Goal: Communication & Community: Answer question/provide support

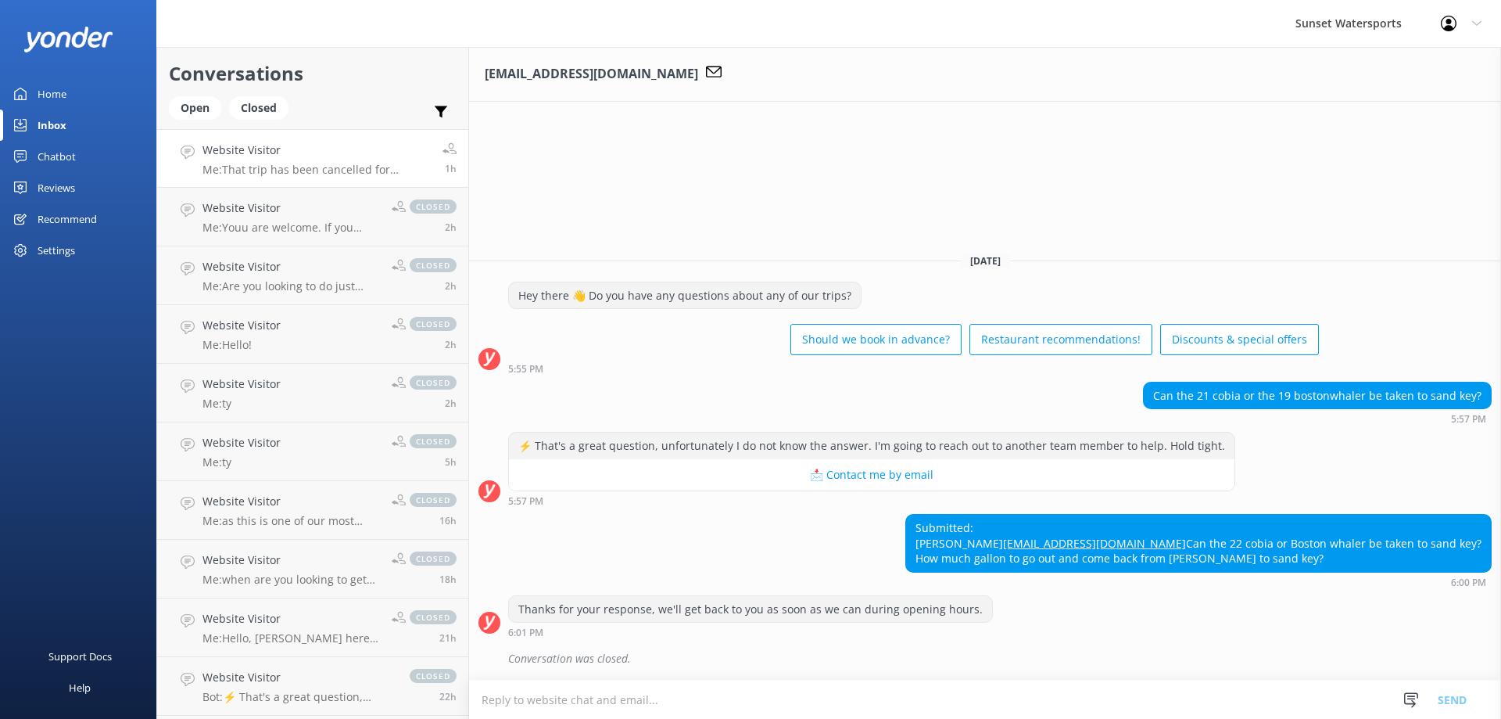
click at [249, 149] on h4 "Website Visitor" at bounding box center [317, 150] width 228 height 17
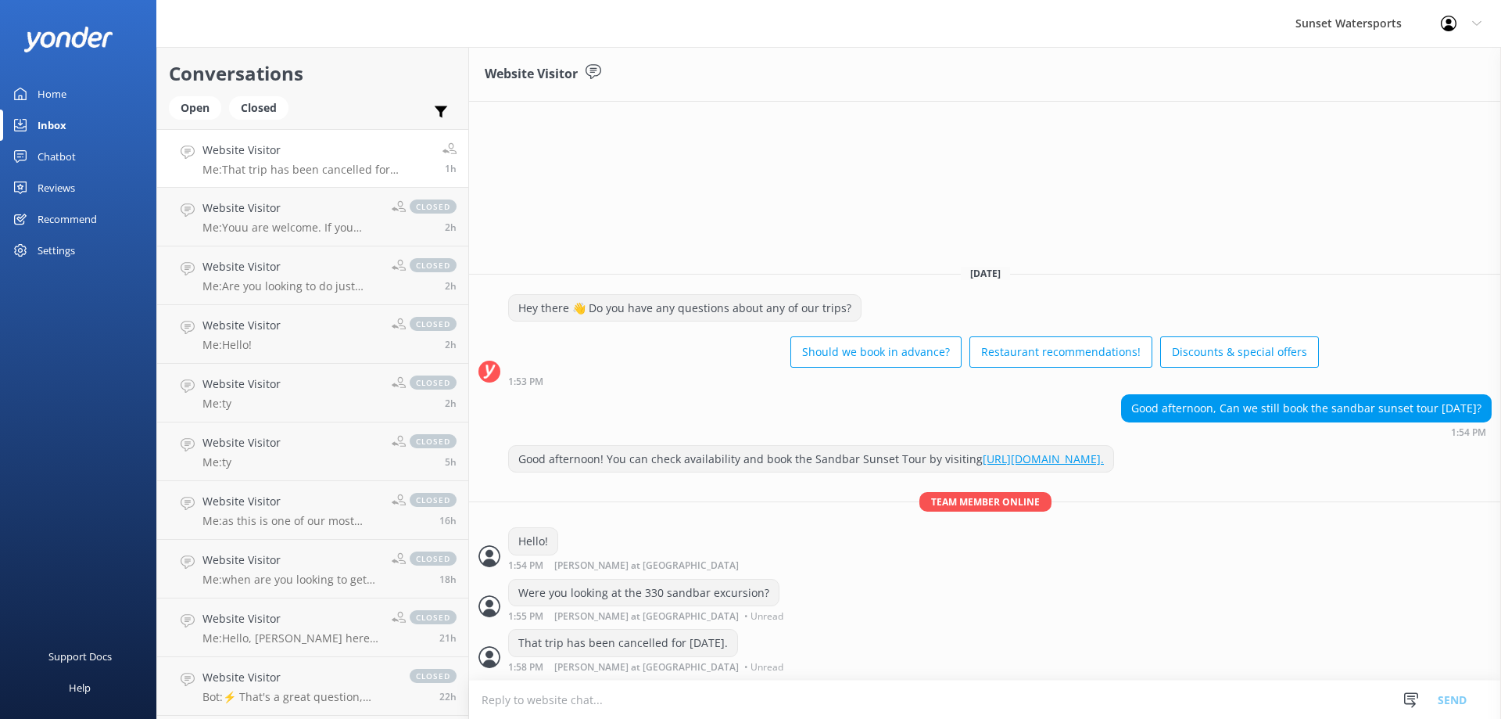
click at [271, 167] on p "Me: That trip has been cancelled for [DATE]." at bounding box center [317, 170] width 228 height 14
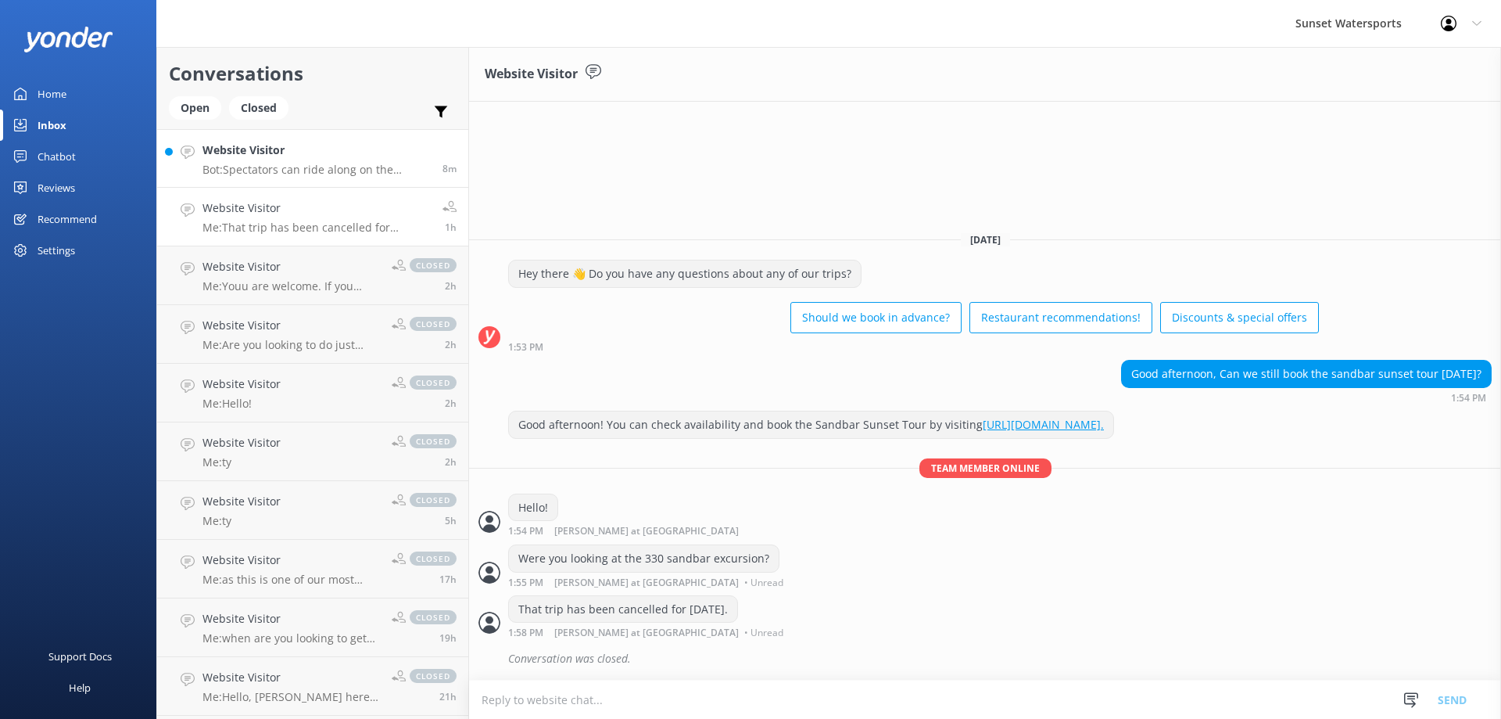
click at [242, 156] on h4 "Website Visitor" at bounding box center [317, 150] width 228 height 17
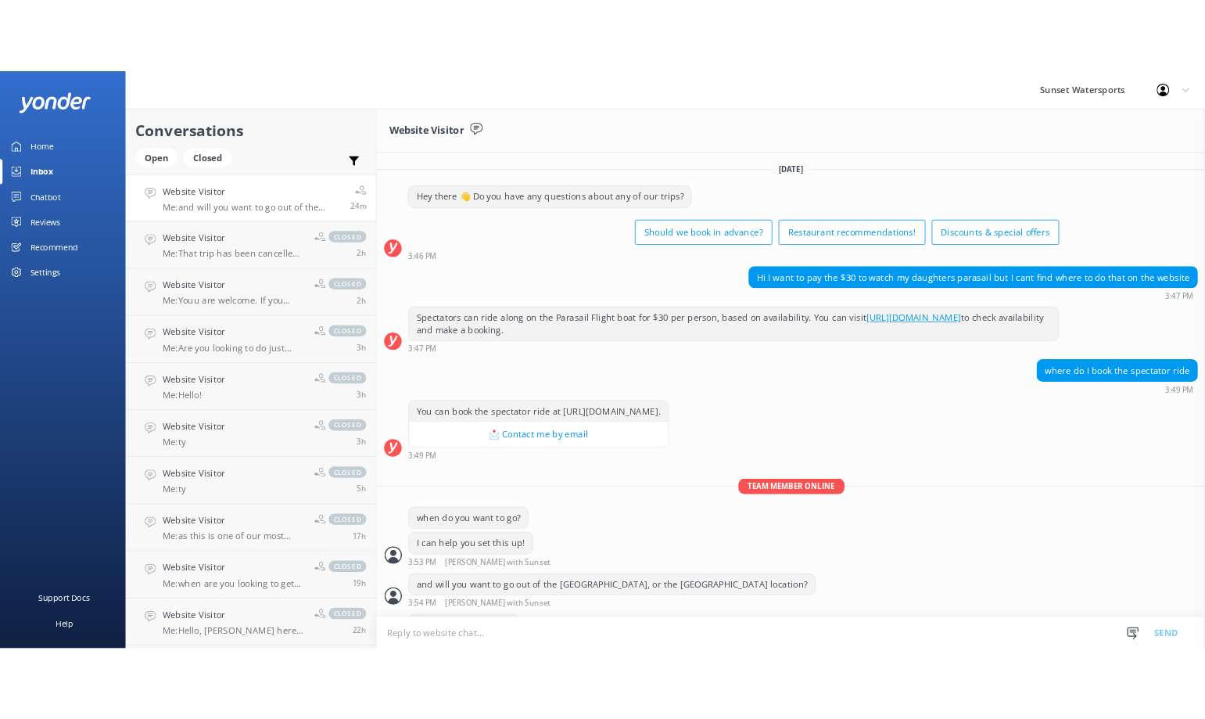
scroll to position [63, 0]
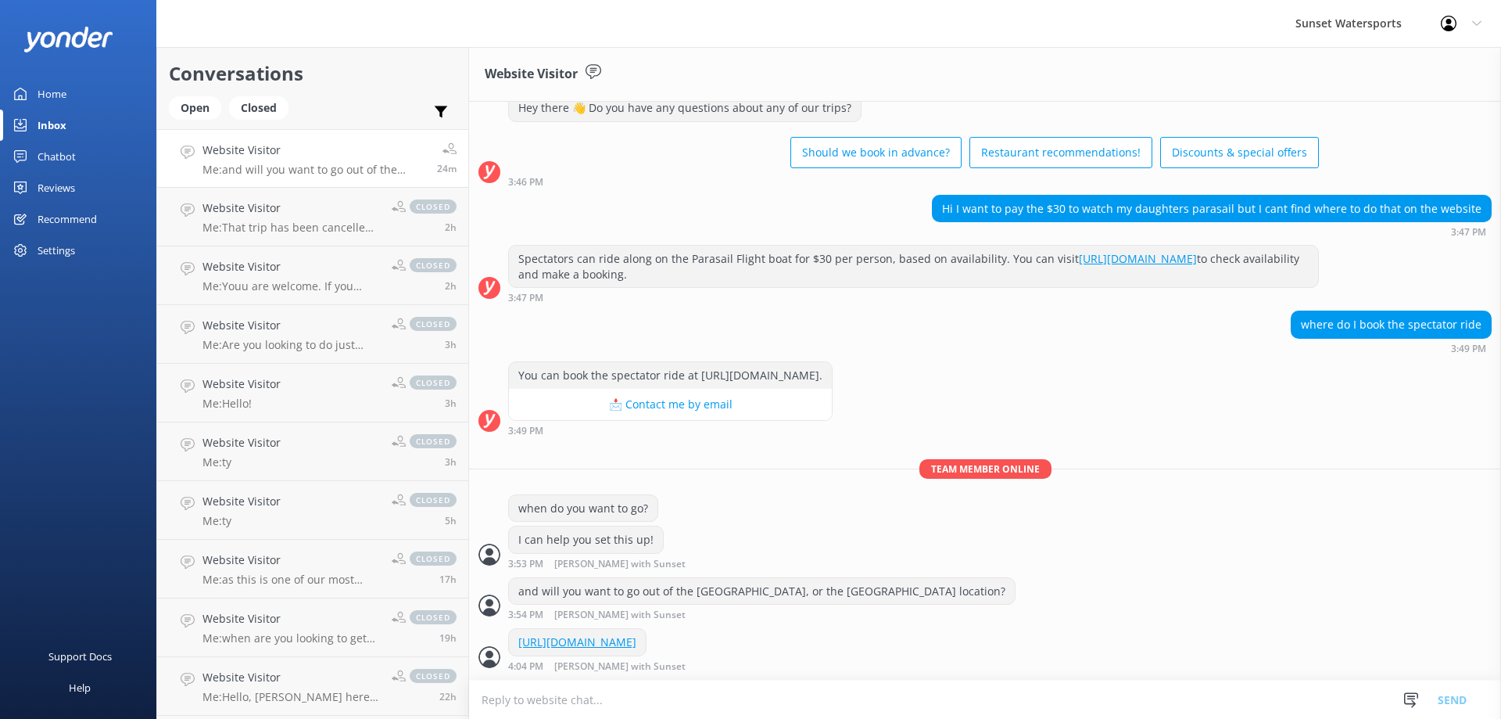
click at [245, 155] on h4 "Website Visitor" at bounding box center [314, 150] width 223 height 17
click at [261, 154] on h4 "Website Visitor" at bounding box center [314, 150] width 223 height 17
